Goal: Information Seeking & Learning: Learn about a topic

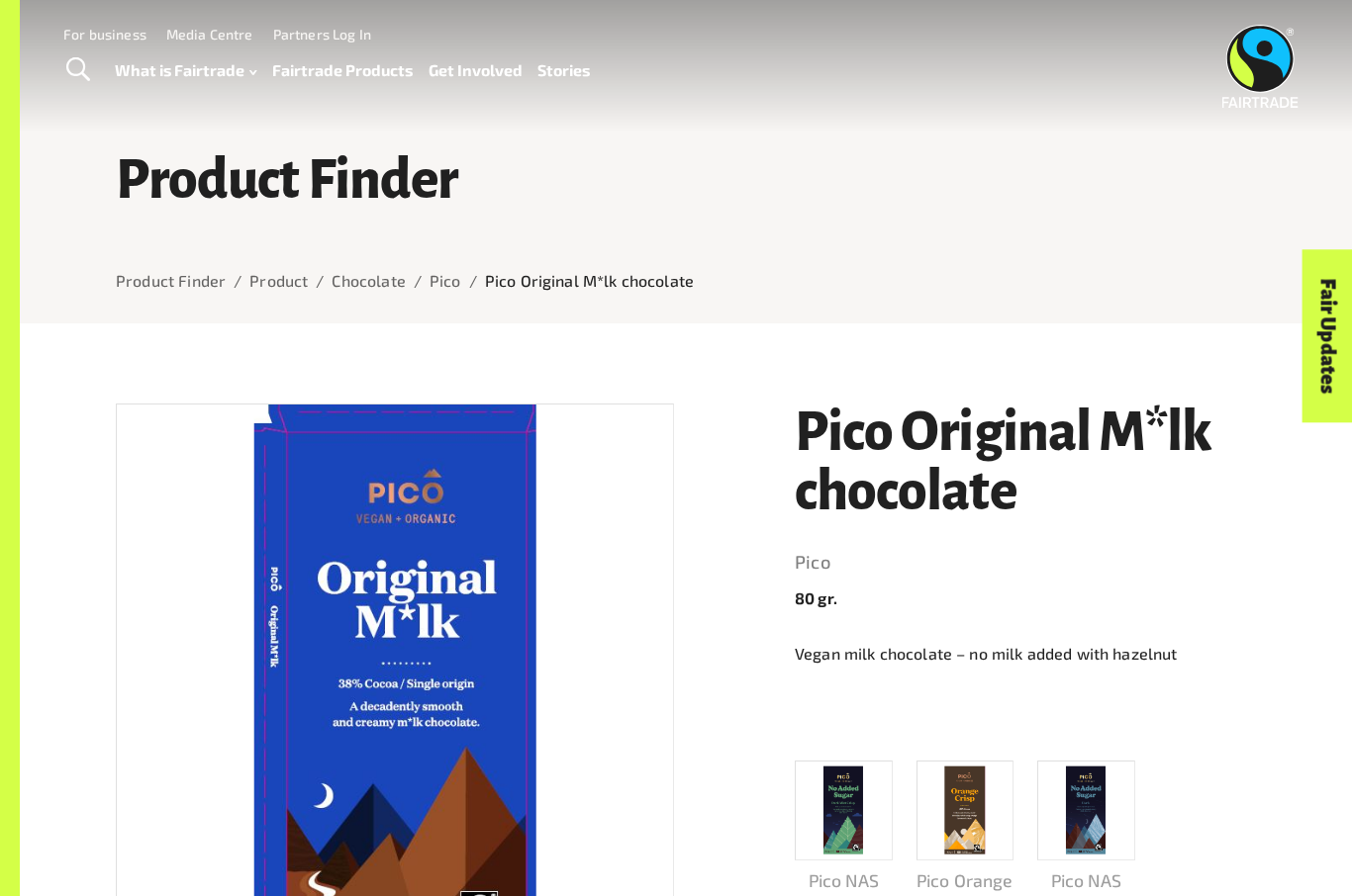
click at [1019, 8] on div "Menu For business Media Centre Partners Log In What is Fairtrade How Fairtrade …" at bounding box center [676, 66] width 1352 height 132
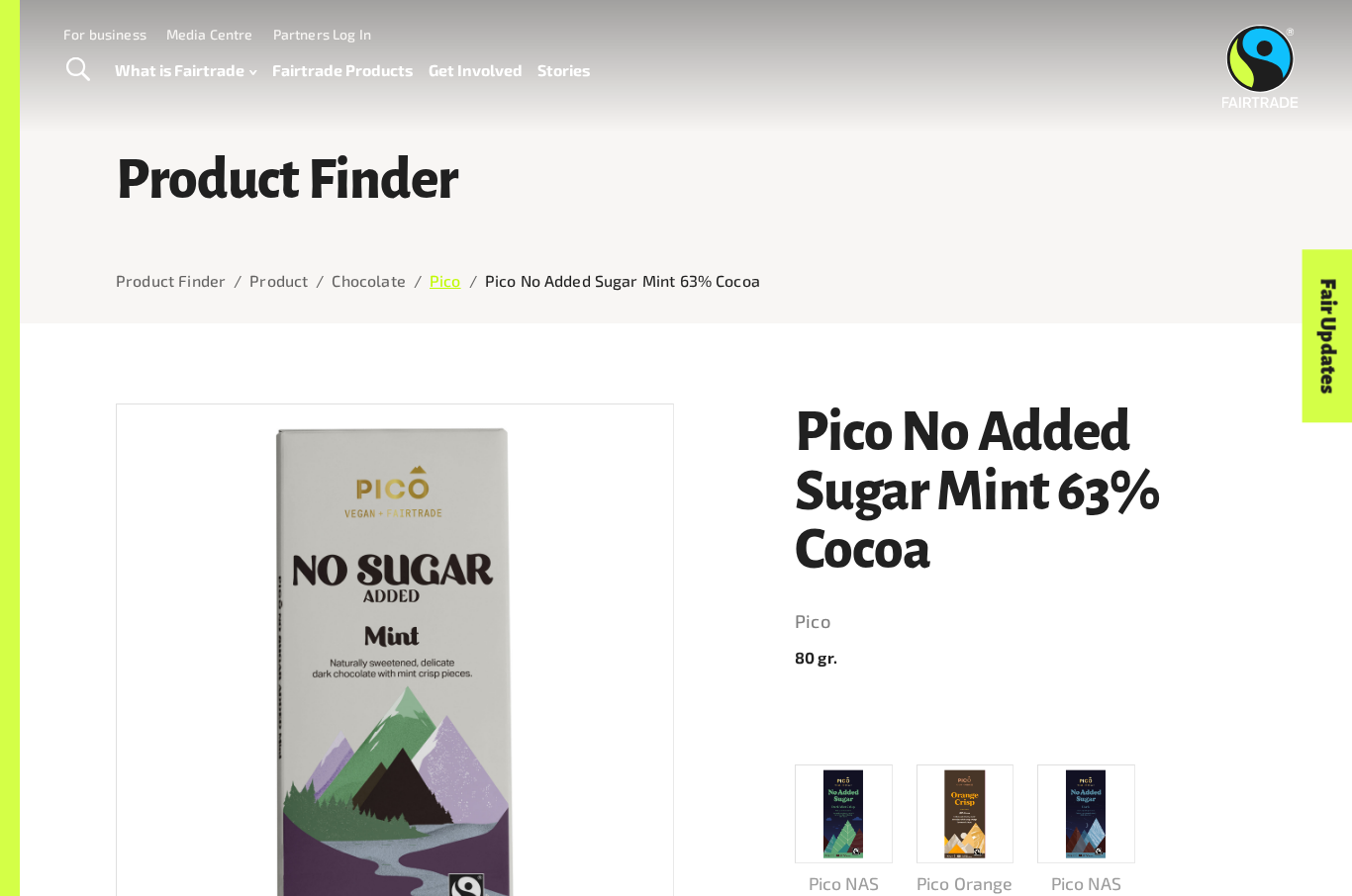
click at [445, 279] on link "Pico" at bounding box center [446, 280] width 32 height 19
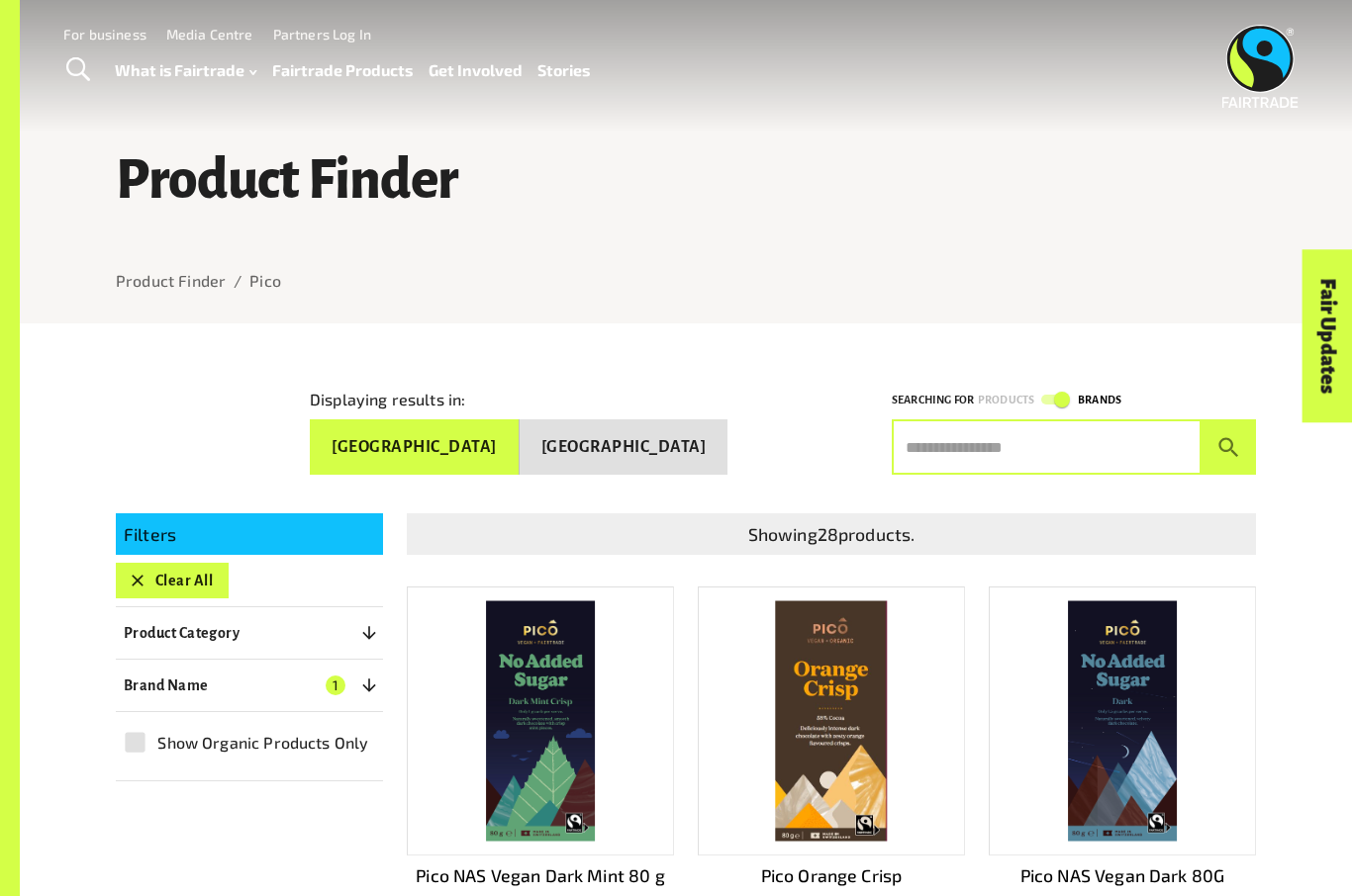
click at [1104, 460] on input "text" at bounding box center [1046, 448] width 309 height 56
type input "****"
click at [1228, 439] on button "submit" at bounding box center [1228, 448] width 55 height 56
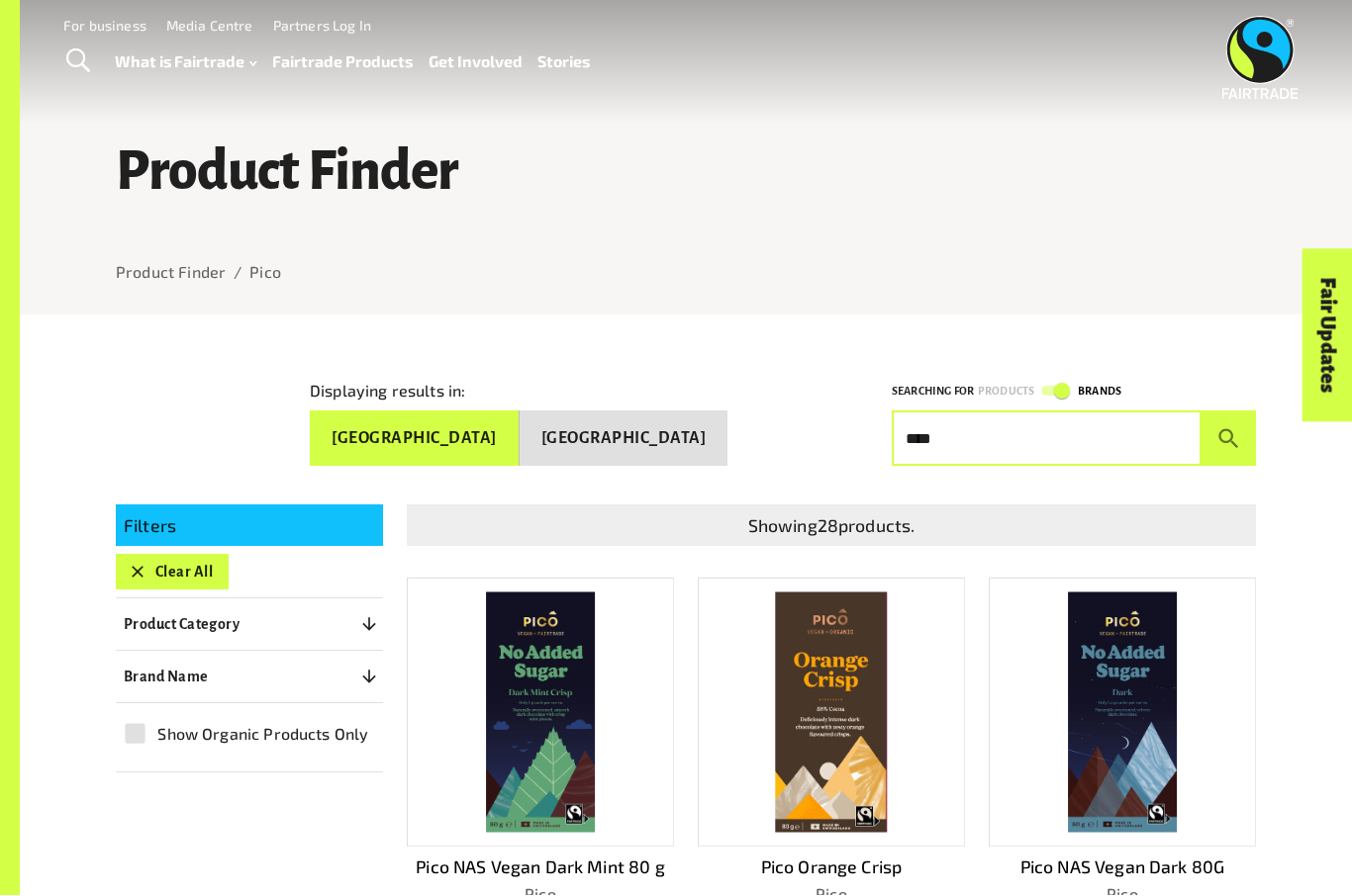
scroll to position [9, 0]
click at [1316, 384] on link "Fair Updates" at bounding box center [1327, 337] width 51 height 173
